Goal: Information Seeking & Learning: Learn about a topic

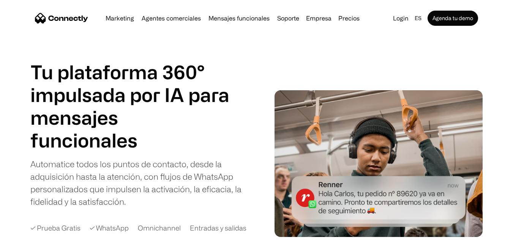
click at [256, 22] on div "Marketing Agentes comerciales Mensajes funcionales Soporte Empresa Sobre Nosotr…" at bounding box center [232, 18] width 260 height 11
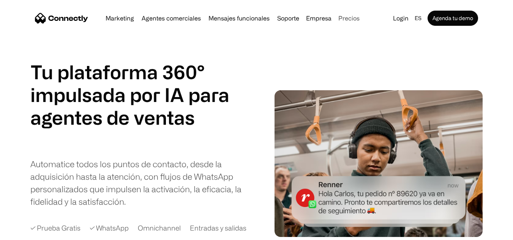
click at [345, 21] on link "Precios" at bounding box center [348, 18] width 27 height 6
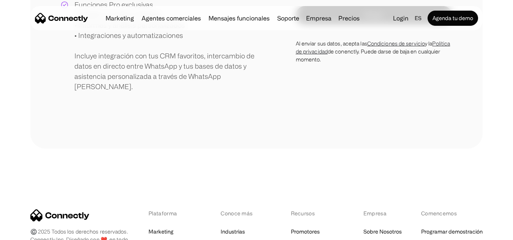
scroll to position [417, 0]
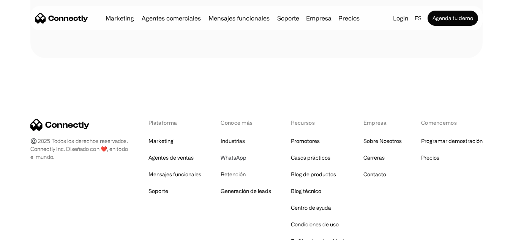
click at [239, 153] on link "WhatsApp" at bounding box center [233, 158] width 26 height 11
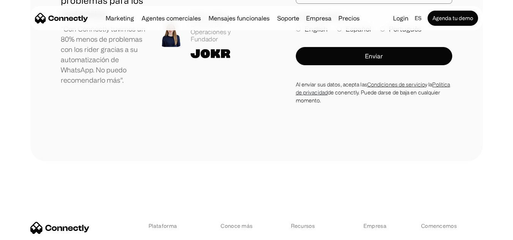
scroll to position [2732, 0]
